Goal: Find specific page/section: Find specific page/section

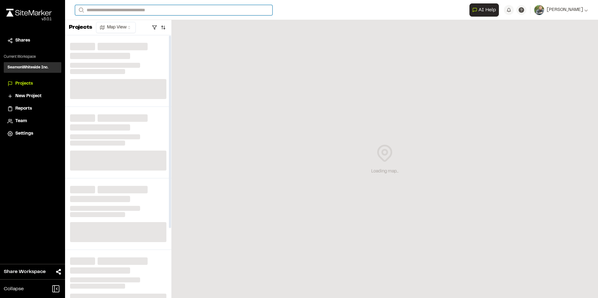
click at [139, 10] on input "Search" at bounding box center [173, 10] width 197 height 10
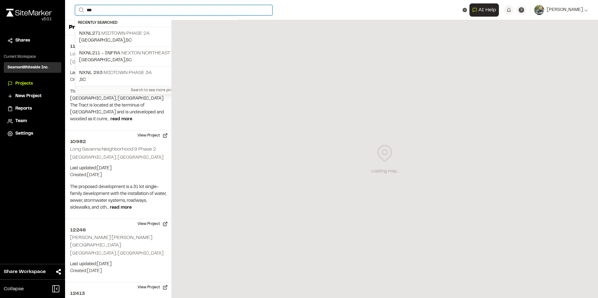
click at [99, 12] on input "***" at bounding box center [173, 10] width 197 height 10
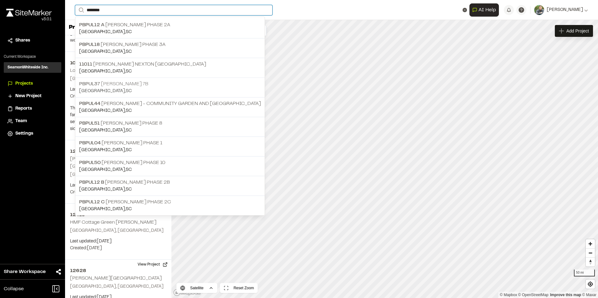
scroll to position [94, 0]
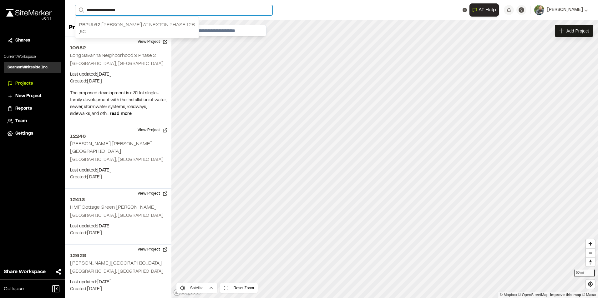
type input "**********"
click at [137, 26] on p "PBPUL62 Del Webb at Nexton Phase 12B" at bounding box center [137, 25] width 116 height 8
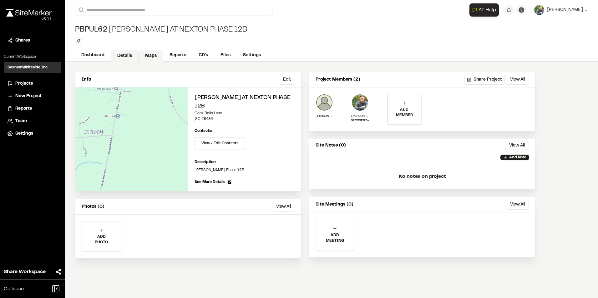
click at [148, 56] on link "Maps" at bounding box center [151, 56] width 25 height 12
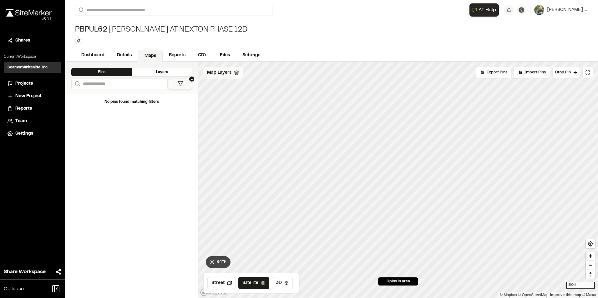
click at [229, 78] on div "Map Layers" at bounding box center [222, 73] width 39 height 12
click at [224, 88] on div "All Layers" at bounding box center [232, 87] width 59 height 12
click at [257, 87] on icon at bounding box center [255, 86] width 5 height 5
click at [257, 88] on icon at bounding box center [255, 86] width 5 height 5
drag, startPoint x: 110, startPoint y: 28, endPoint x: 73, endPoint y: 27, distance: 36.9
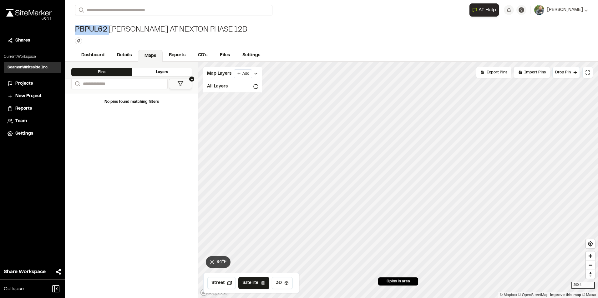
click at [73, 27] on div "PBPUL62 Del Webb at Nexton Phase 12B Type Enter or comma to add tag." at bounding box center [331, 34] width 533 height 29
click at [73, 28] on div "PBPUL62 Del Webb at Nexton Phase 12B Type Enter or comma to add tag." at bounding box center [331, 34] width 533 height 29
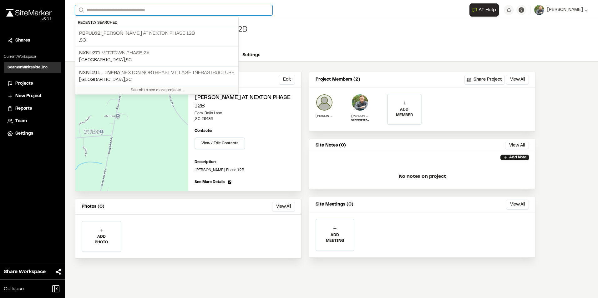
click at [135, 11] on input "Search" at bounding box center [173, 10] width 197 height 10
click at [143, 55] on p "NXNL271 Midtown Phase 2A" at bounding box center [156, 53] width 155 height 8
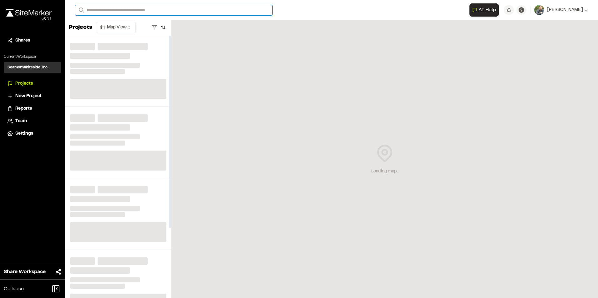
click at [142, 11] on input "Search" at bounding box center [173, 10] width 197 height 10
click at [145, 11] on input "Search" at bounding box center [173, 10] width 197 height 10
click at [186, 8] on input "Search" at bounding box center [173, 10] width 197 height 10
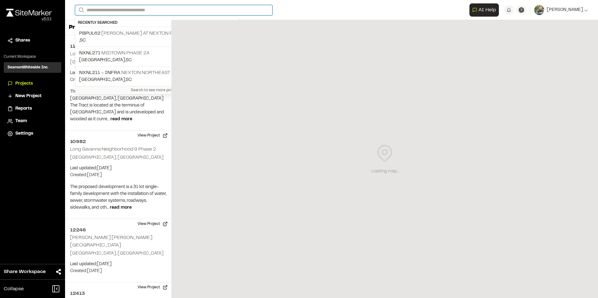
click at [174, 10] on input "Search" at bounding box center [173, 10] width 197 height 10
type input "***"
